Goal: Information Seeking & Learning: Find specific page/section

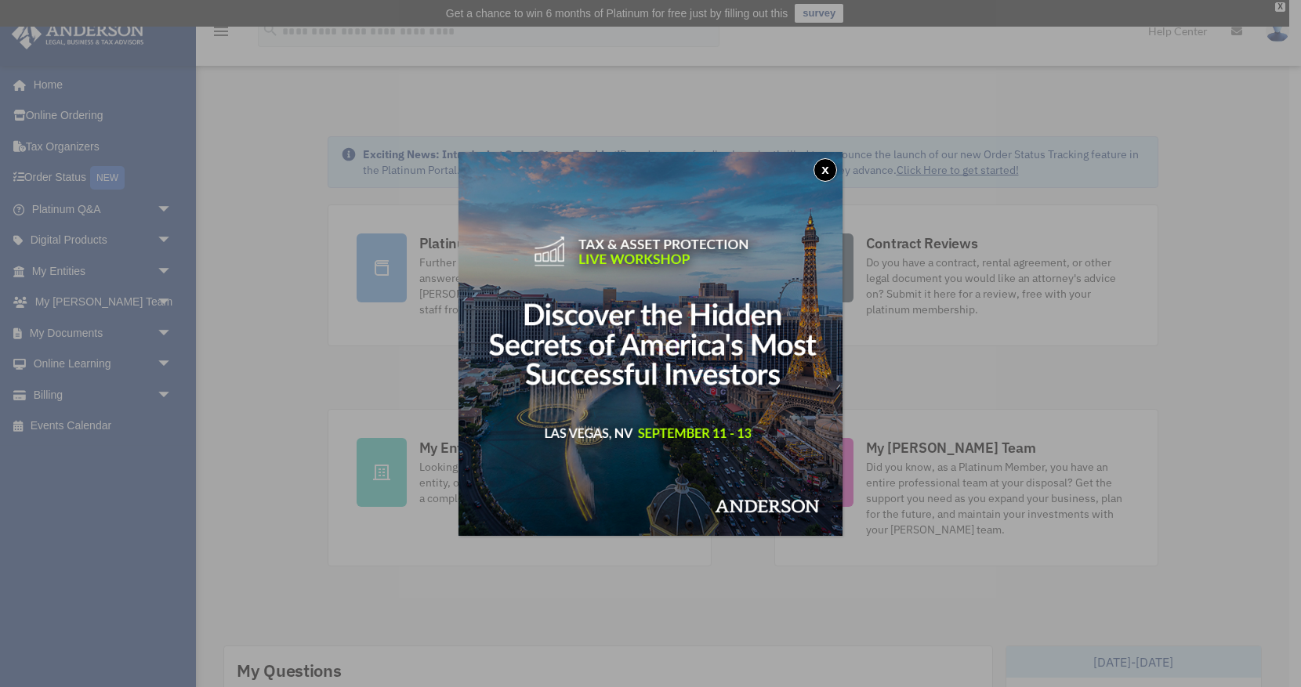
click at [813, 167] on button "x" at bounding box center [825, 170] width 24 height 24
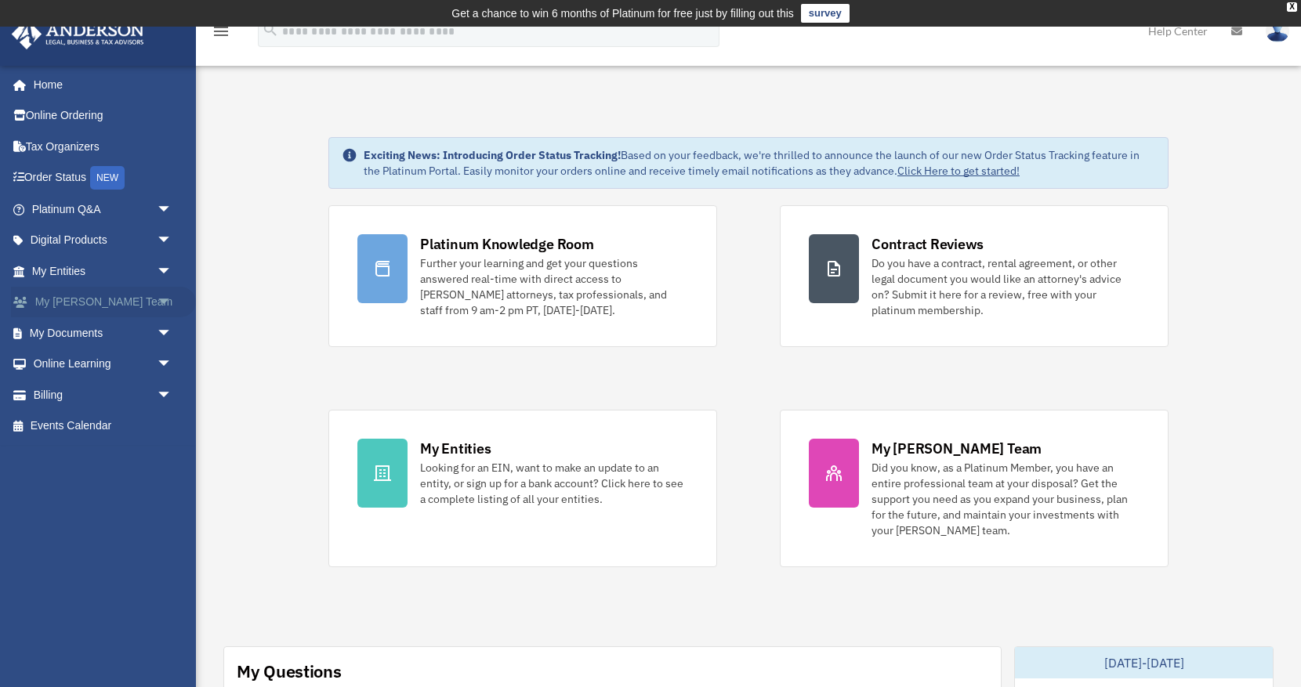
click at [165, 295] on span "arrow_drop_down" at bounding box center [172, 303] width 31 height 32
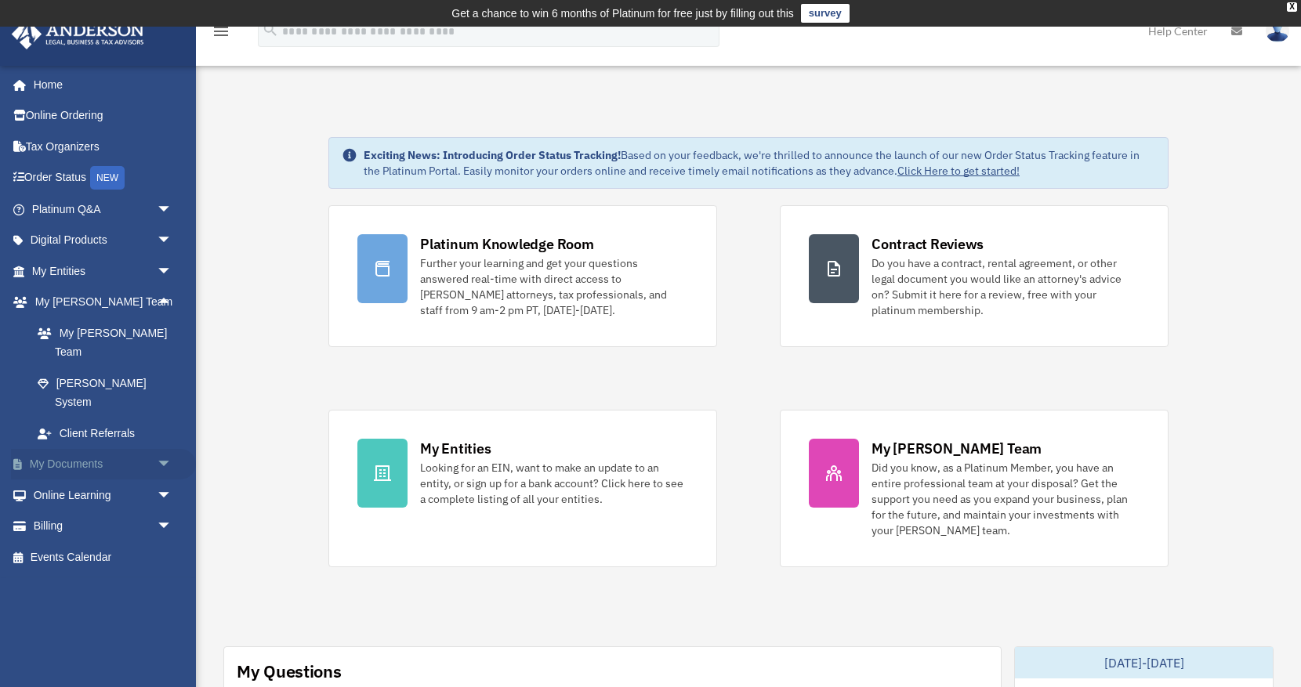
click at [169, 449] on span "arrow_drop_down" at bounding box center [172, 465] width 31 height 32
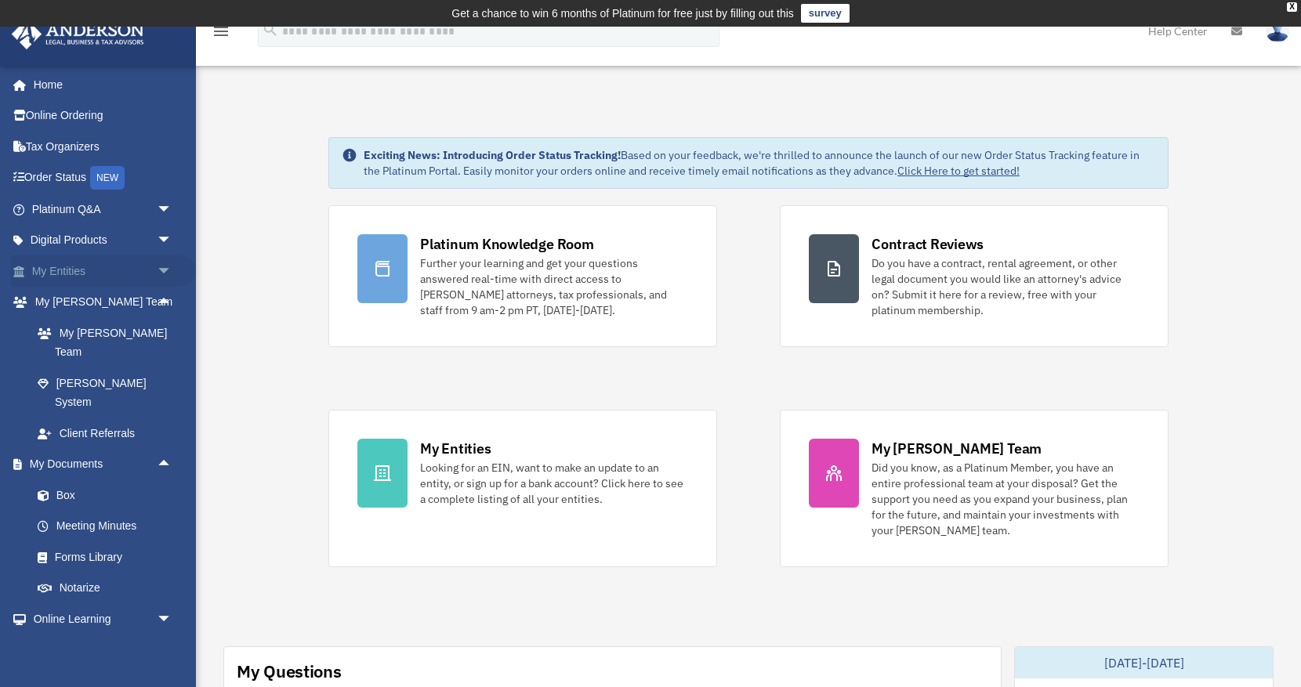
click at [159, 275] on span "arrow_drop_down" at bounding box center [172, 271] width 31 height 32
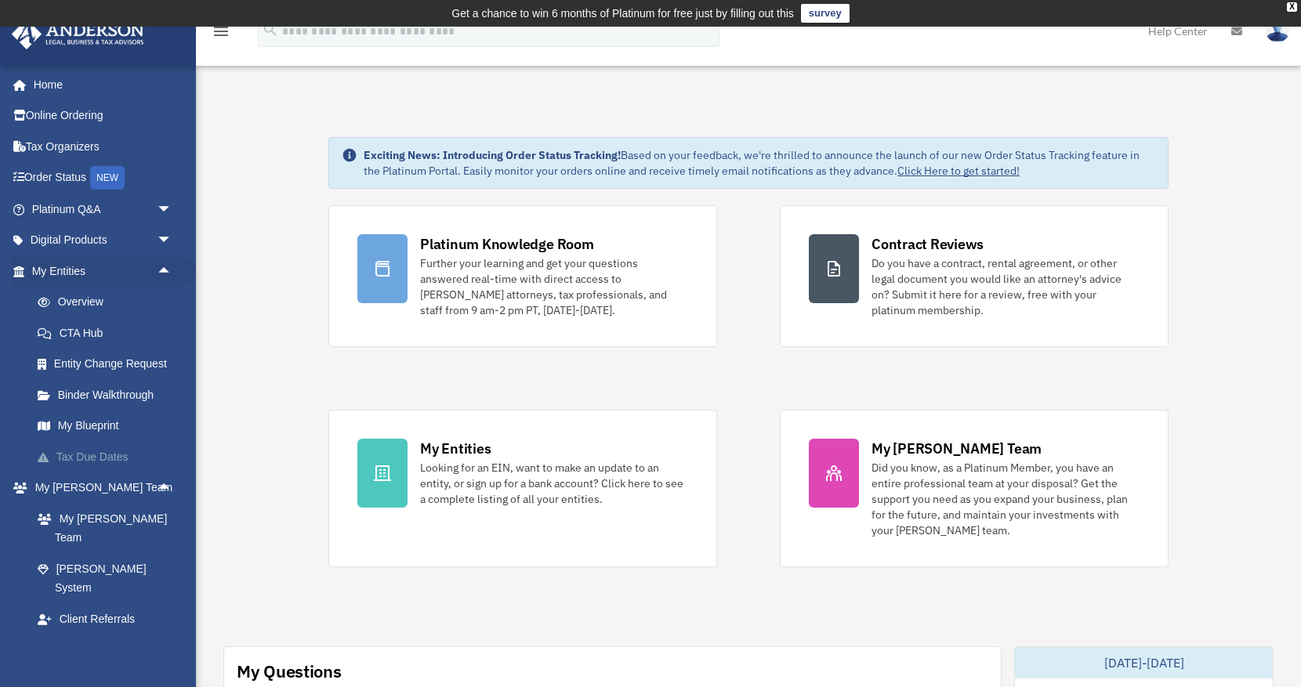
click at [118, 452] on link "Tax Due Dates" at bounding box center [109, 456] width 174 height 31
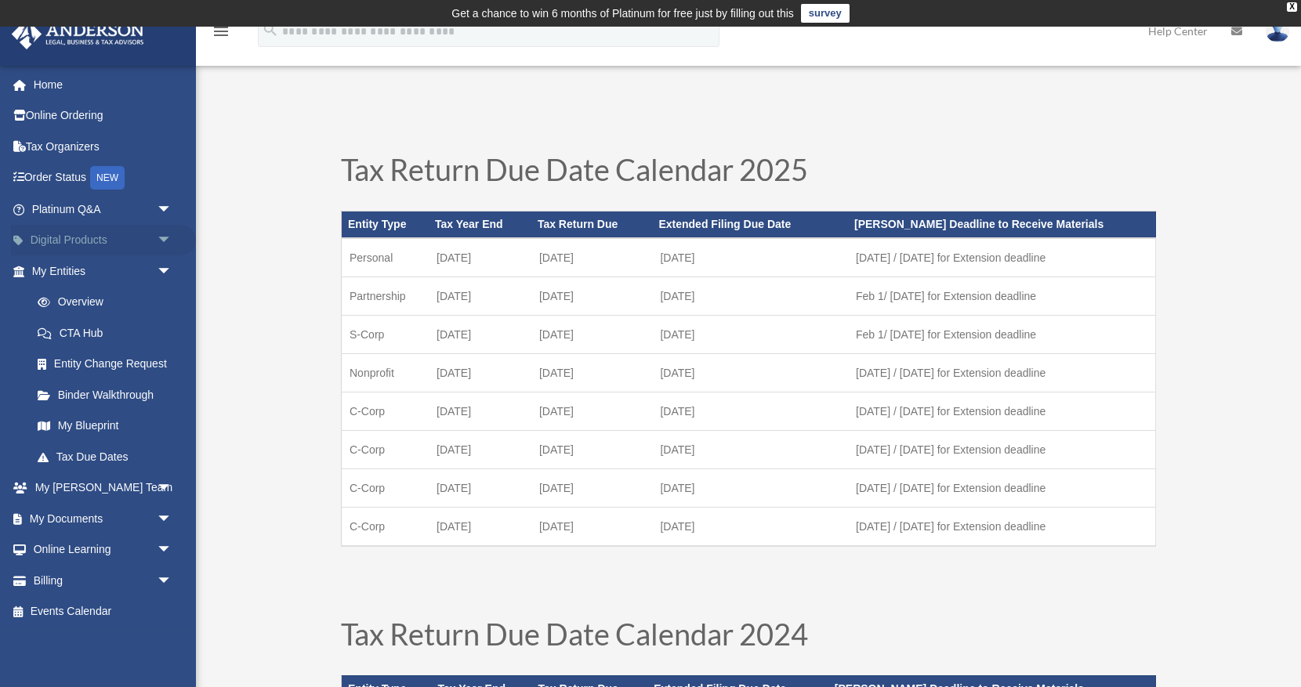
click at [172, 238] on span "arrow_drop_down" at bounding box center [172, 241] width 31 height 32
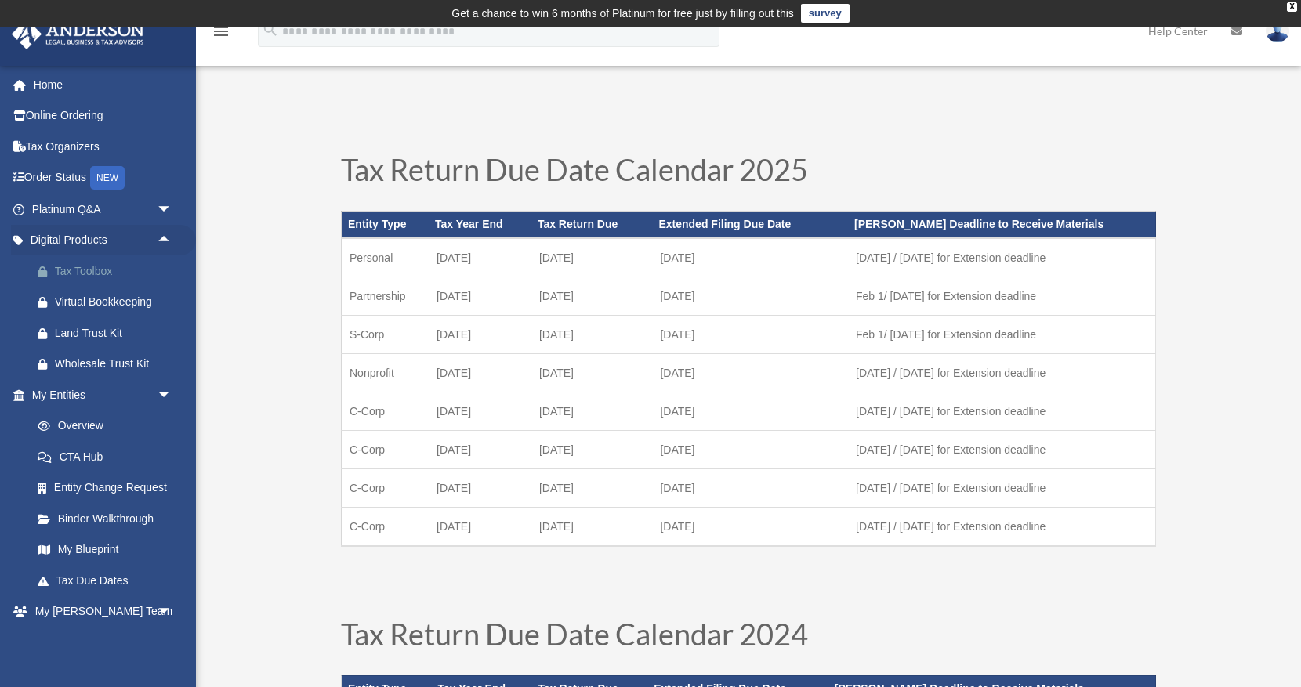
click at [97, 277] on div "Tax Toolbox" at bounding box center [115, 272] width 121 height 20
click at [92, 146] on link "Tax Organizers" at bounding box center [103, 146] width 185 height 31
